Goal: Task Accomplishment & Management: Manage account settings

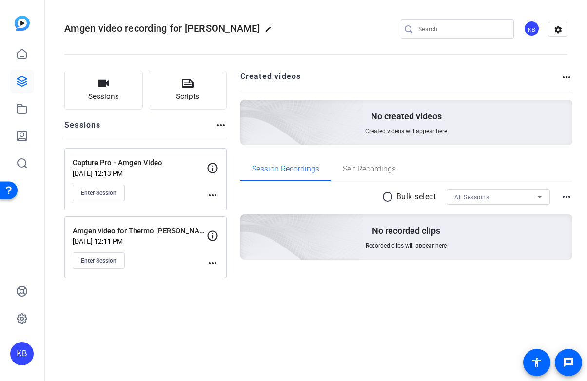
click at [215, 200] on mat-icon "more_horiz" at bounding box center [213, 196] width 12 height 12
click at [0, 0] on span "Edit Session" at bounding box center [0, 0] width 0 height 0
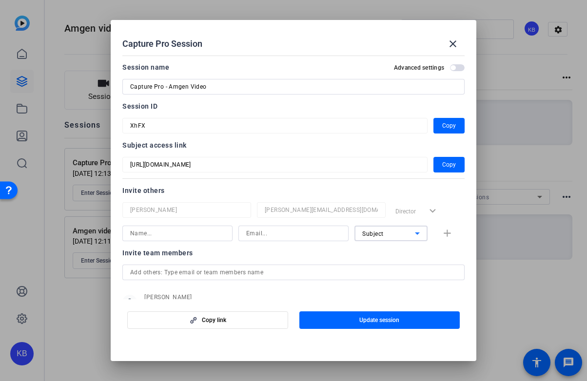
click at [0, 0] on div "Subject" at bounding box center [0, 0] width 0 height 0
click at [416, 212] on div at bounding box center [293, 190] width 587 height 381
click at [429, 210] on div "Director expand_more" at bounding box center [427, 211] width 73 height 18
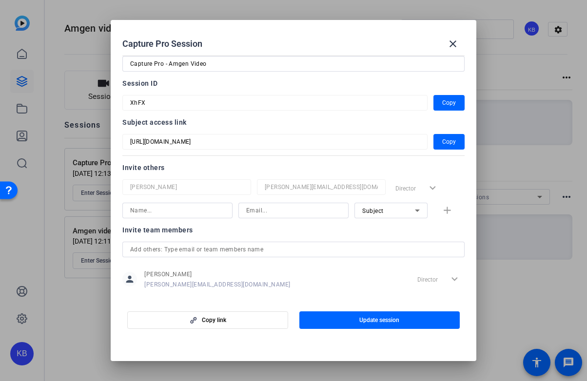
scroll to position [35, 0]
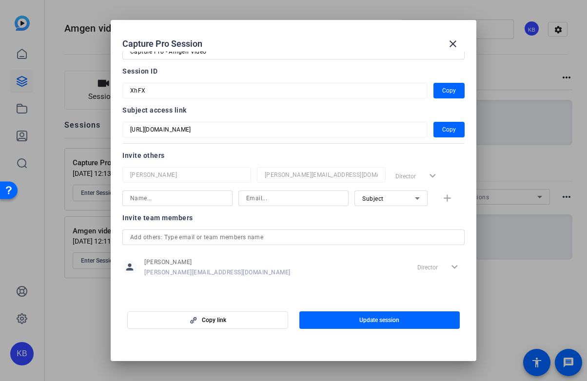
click at [441, 270] on div "Director expand_more" at bounding box center [438, 267] width 51 height 18
click at [449, 269] on div "Director expand_more" at bounding box center [438, 267] width 51 height 18
click at [258, 239] on input "text" at bounding box center [293, 238] width 327 height 12
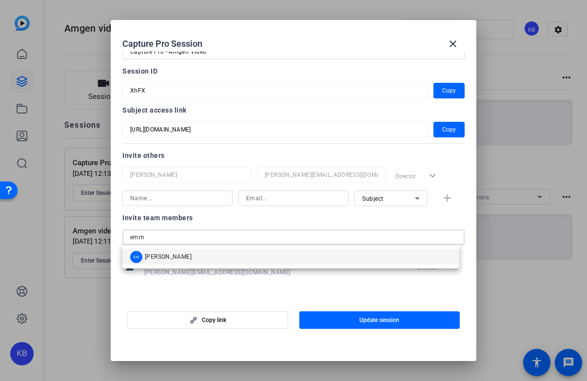
type input "emm"
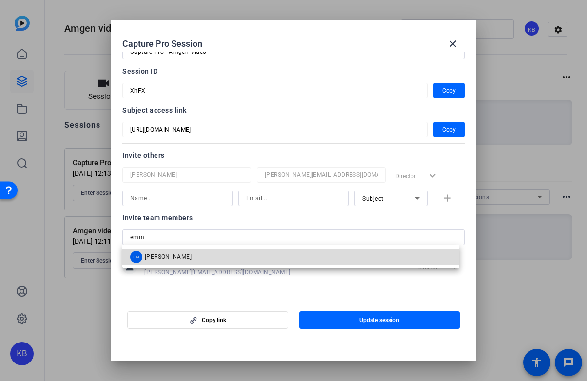
click at [253, 260] on mat-option "EM [PERSON_NAME]" at bounding box center [290, 257] width 337 height 16
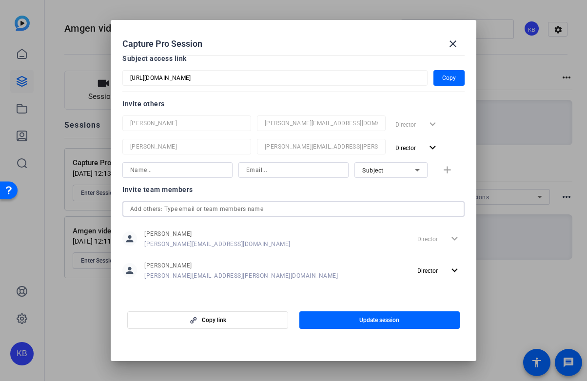
scroll to position [90, 0]
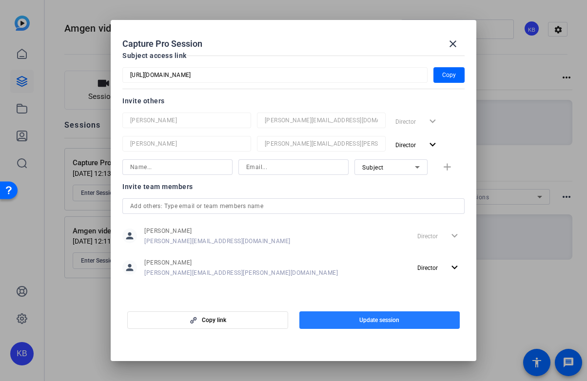
click at [390, 320] on span "Update session" at bounding box center [379, 320] width 40 height 8
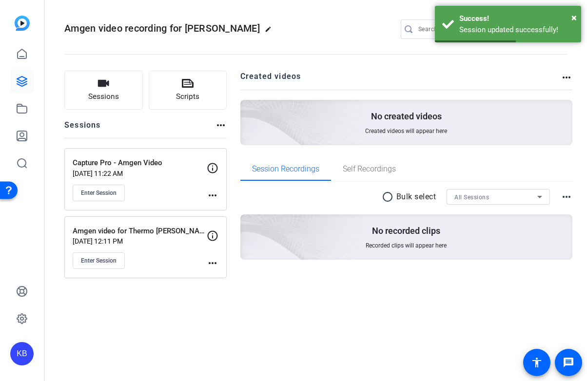
click at [211, 197] on mat-icon "more_horiz" at bounding box center [213, 196] width 12 height 12
click at [220, 209] on span "Edit Session" at bounding box center [236, 209] width 44 height 12
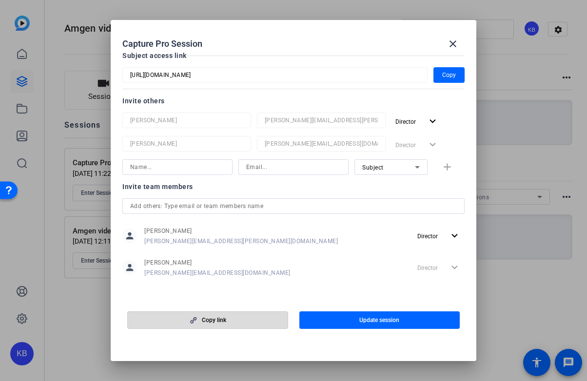
click at [261, 320] on span "button" at bounding box center [208, 320] width 160 height 23
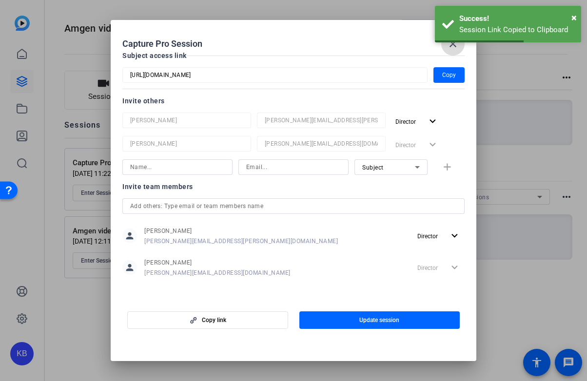
click at [456, 45] on mat-icon "close" at bounding box center [453, 44] width 12 height 12
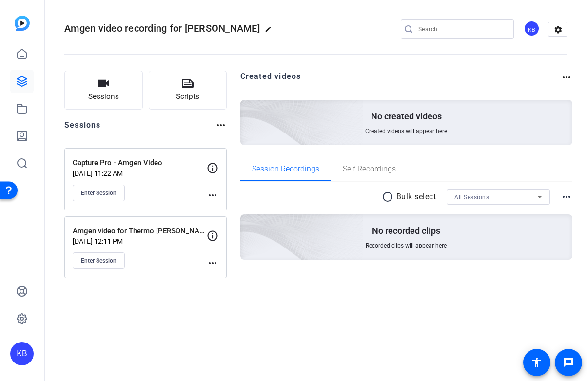
click at [209, 264] on mat-icon "more_horiz" at bounding box center [213, 263] width 12 height 12
click at [216, 288] on span "Archive Session" at bounding box center [236, 289] width 44 height 12
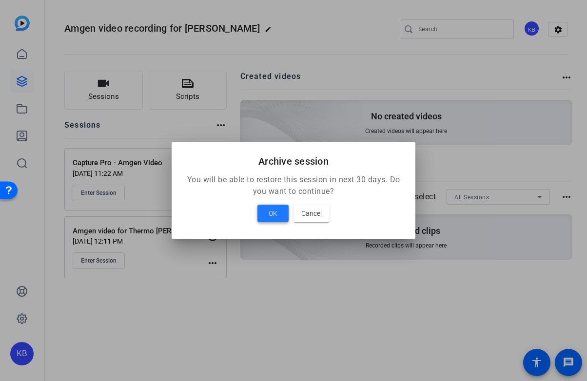
click at [279, 217] on span at bounding box center [272, 213] width 31 height 23
